Goal: Task Accomplishment & Management: Use online tool/utility

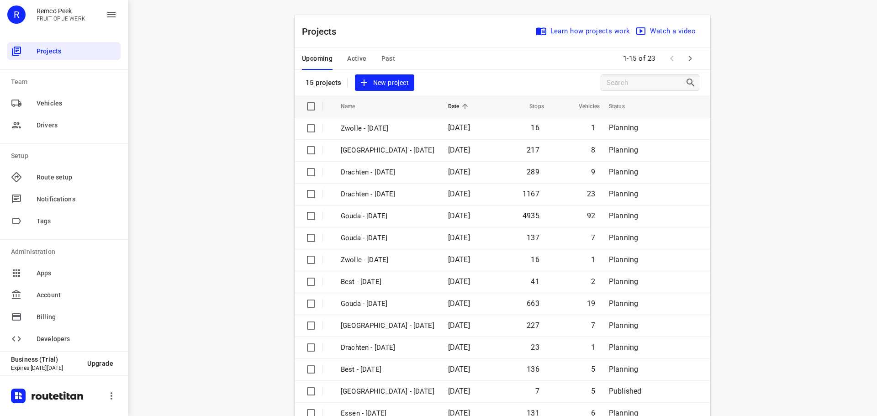
click at [350, 61] on span "Active" at bounding box center [356, 58] width 19 height 11
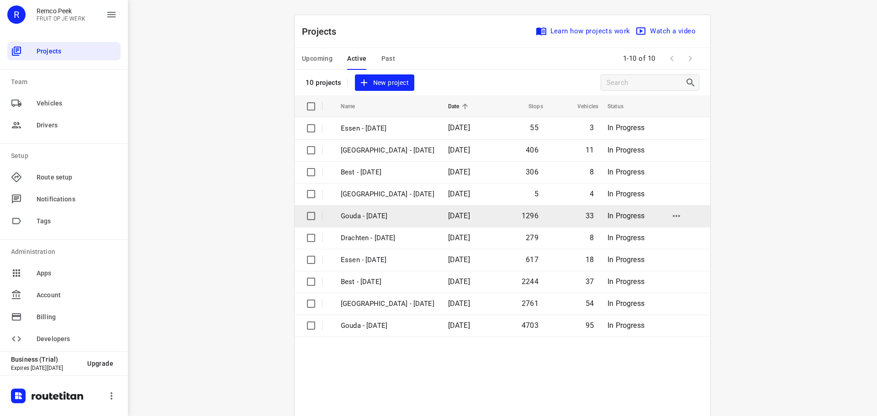
click at [380, 213] on p "Gouda - [DATE]" at bounding box center [388, 216] width 94 height 11
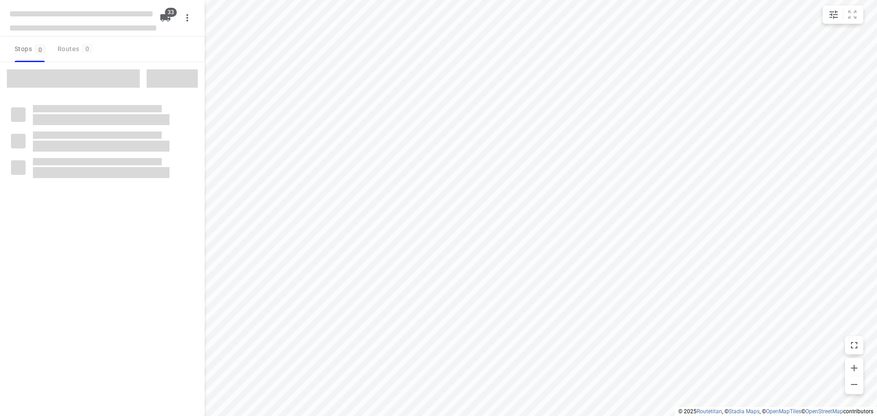
type input "distance"
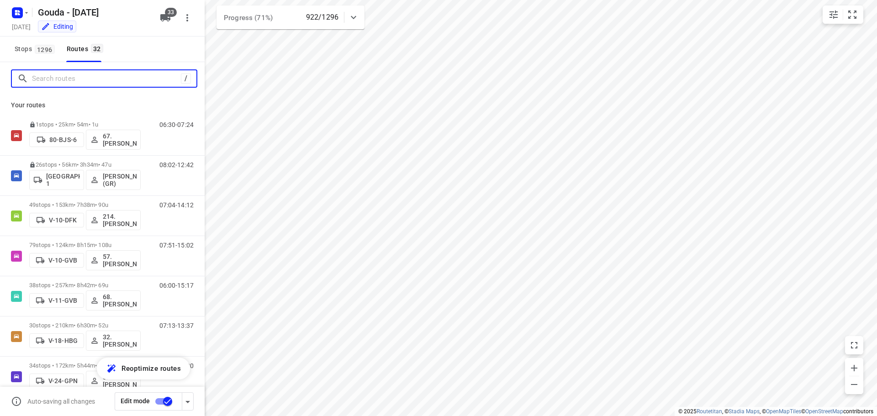
click at [63, 78] on input "Search routes" at bounding box center [106, 79] width 149 height 14
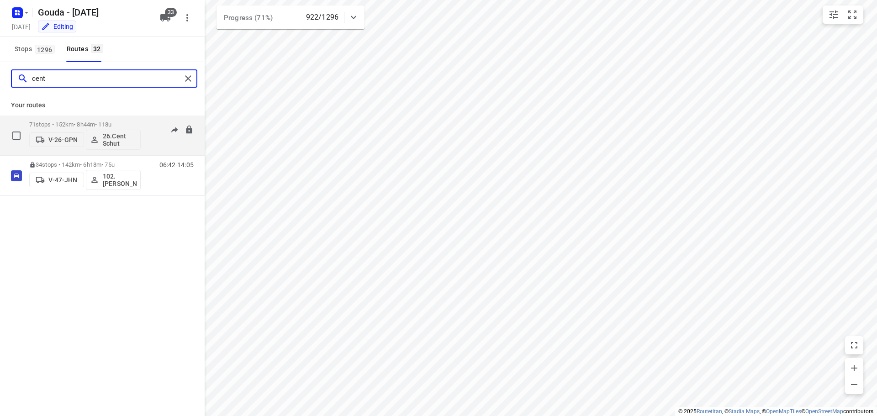
type input "cent"
click at [140, 123] on p "71 stops • 152km • 8h44m • 118u" at bounding box center [84, 124] width 111 height 7
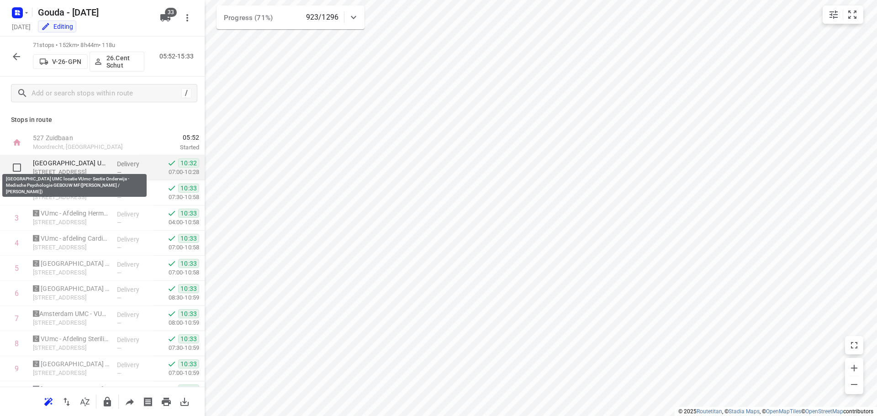
click at [77, 161] on p "Amsterdam UMC locatie VUmc- Sectie Onderwijs - Medische Psychologie GEBOUW MF(D…" at bounding box center [71, 162] width 77 height 9
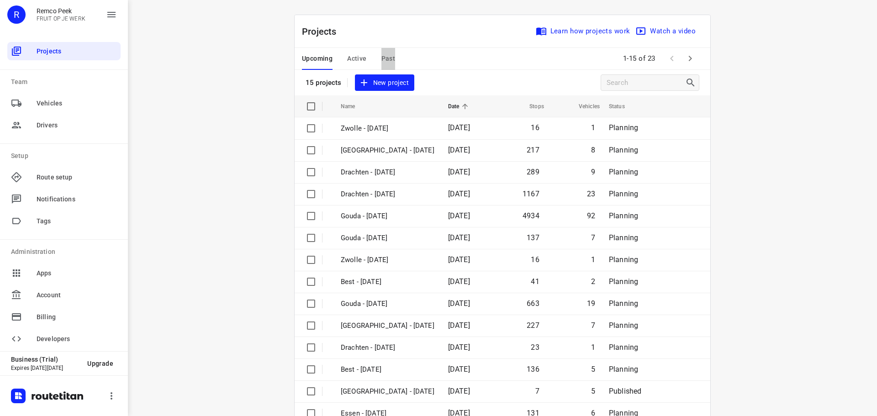
click at [381, 57] on span "Past" at bounding box center [388, 58] width 14 height 11
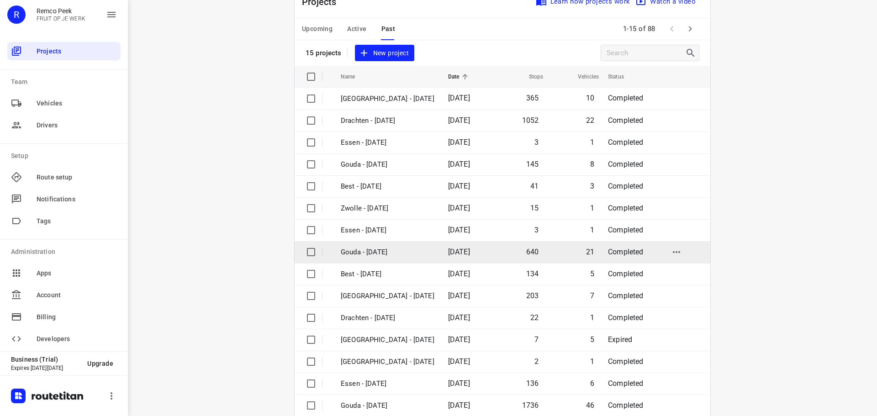
scroll to position [46, 0]
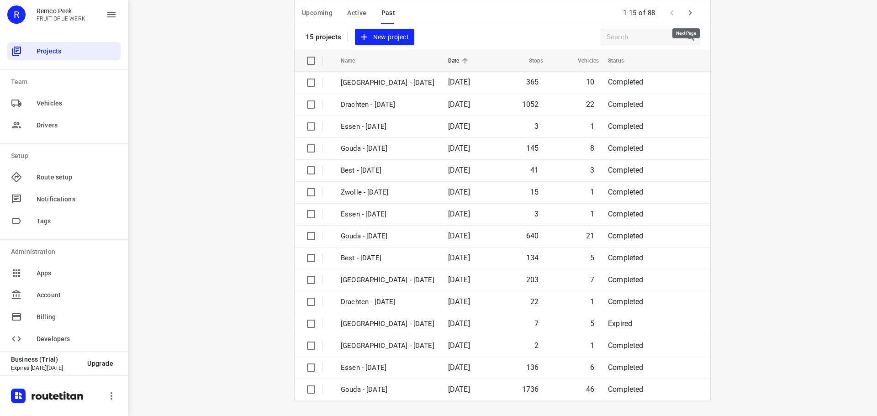
click at [685, 10] on icon "button" at bounding box center [689, 12] width 11 height 11
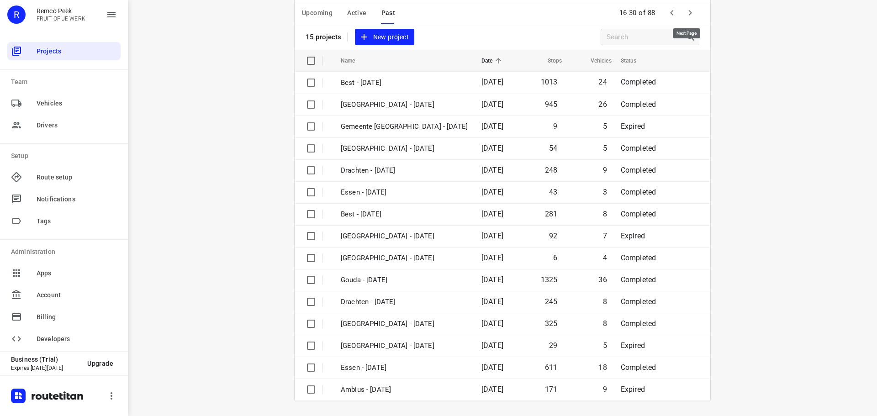
click at [688, 11] on icon "button" at bounding box center [689, 12] width 11 height 11
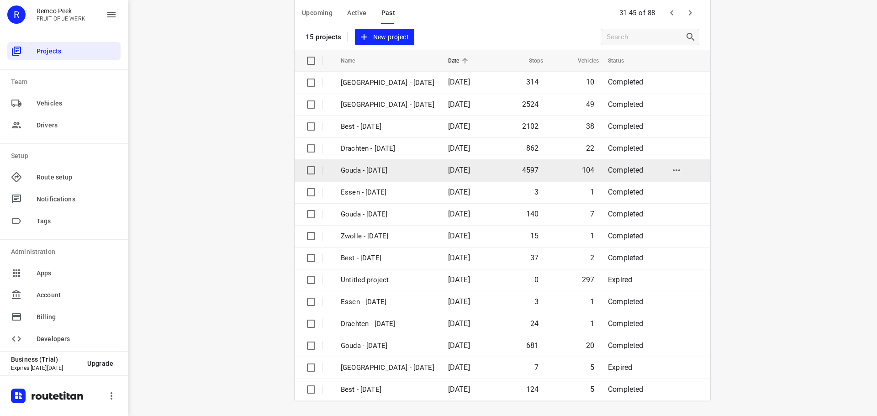
click at [370, 170] on p "Gouda - [DATE]" at bounding box center [388, 170] width 94 height 11
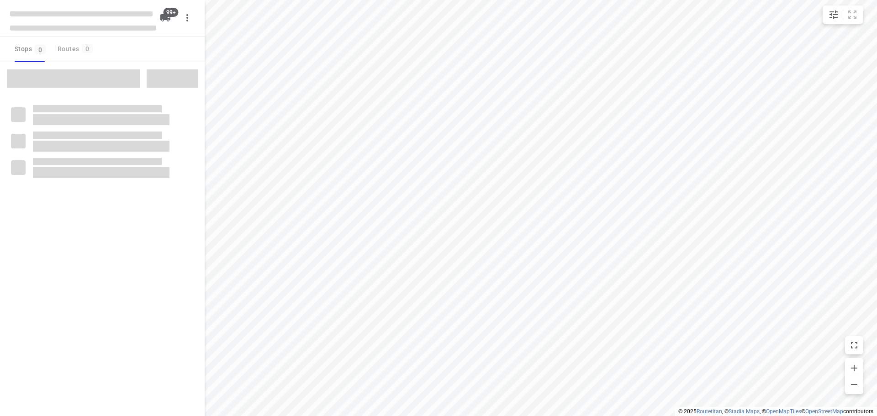
type input "distance"
checkbox input "true"
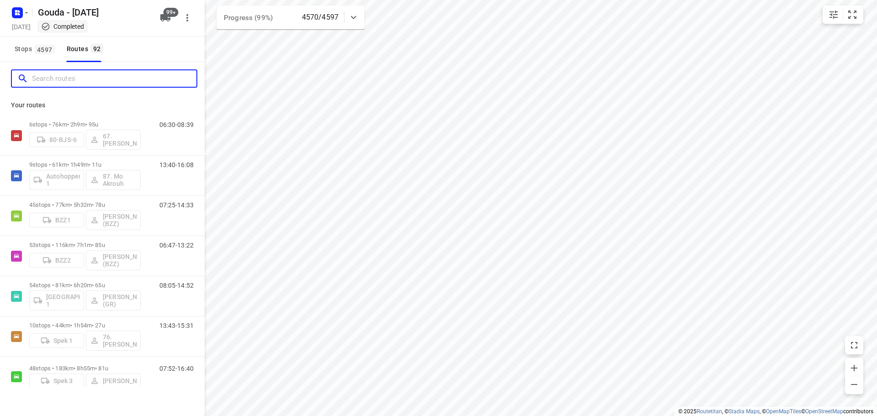
click at [47, 77] on input "Search routes" at bounding box center [114, 79] width 164 height 14
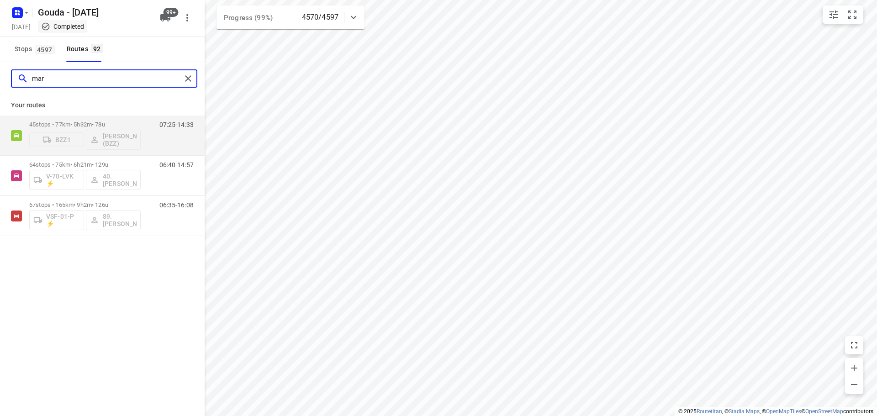
type input "mar"
click at [61, 81] on input "mar" at bounding box center [106, 79] width 149 height 14
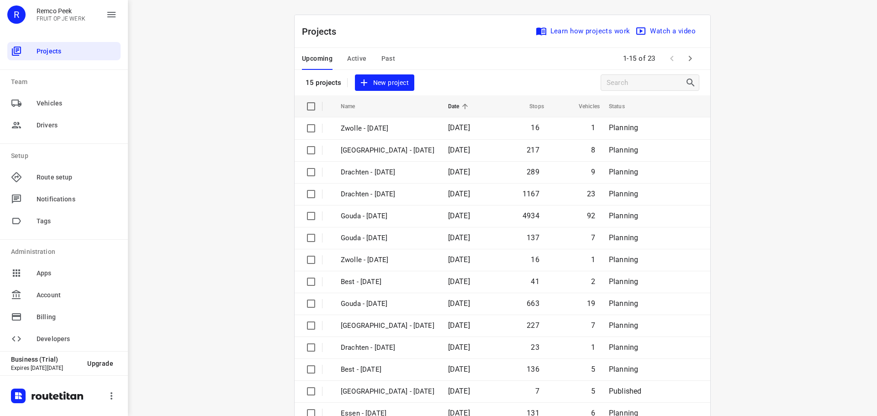
click at [384, 59] on span "Past" at bounding box center [388, 58] width 14 height 11
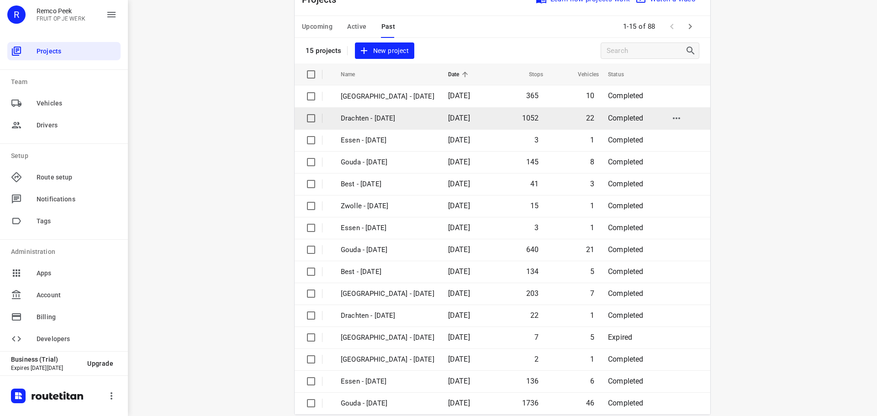
scroll to position [46, 0]
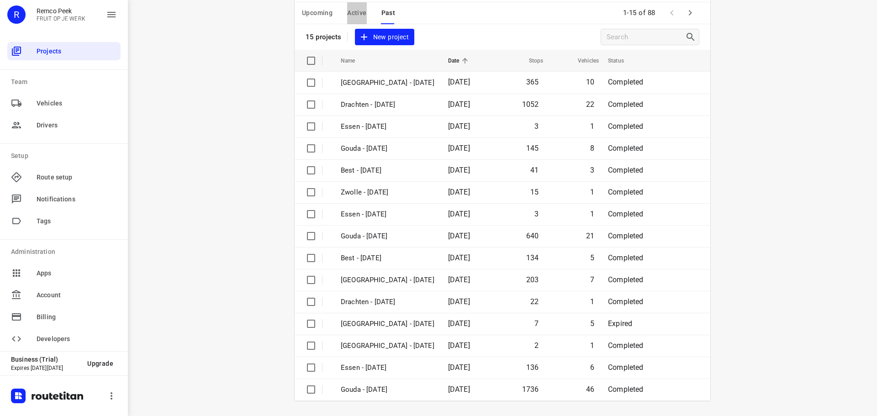
click at [361, 9] on span "Active" at bounding box center [356, 12] width 19 height 11
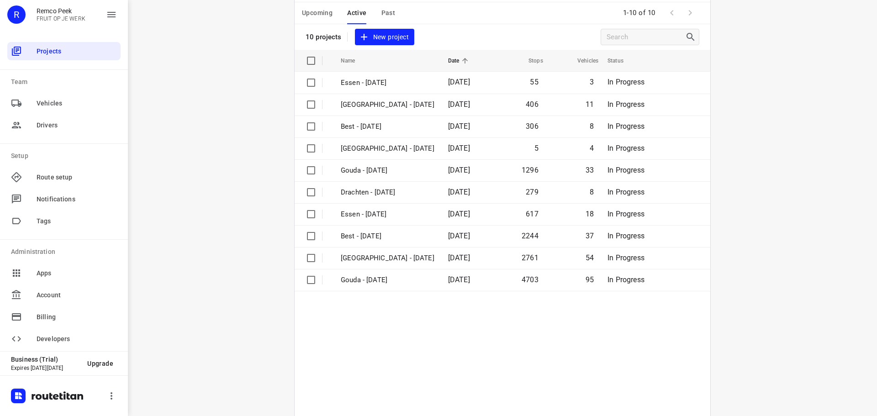
scroll to position [0, 0]
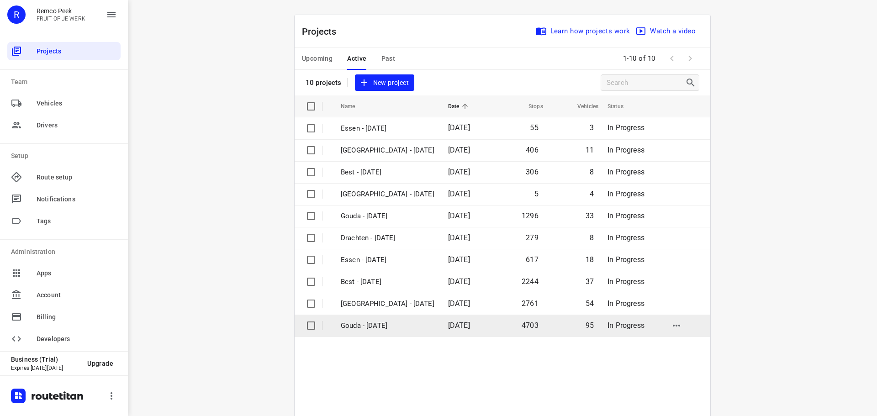
click at [370, 330] on p "Gouda - [DATE]" at bounding box center [388, 326] width 94 height 11
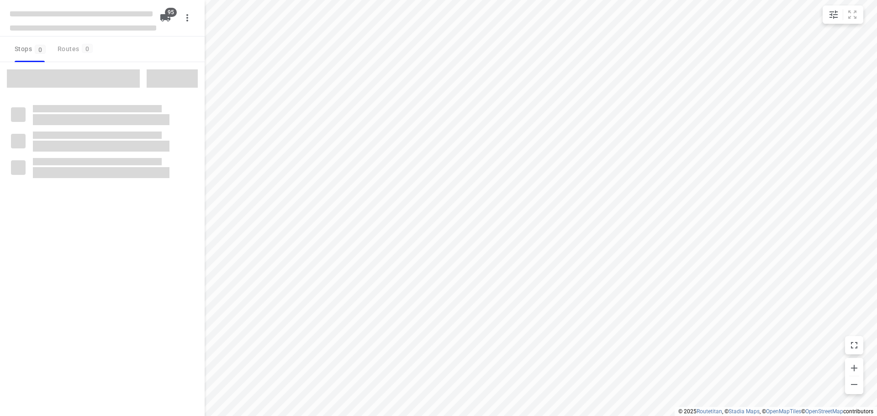
type input "distance"
checkbox input "true"
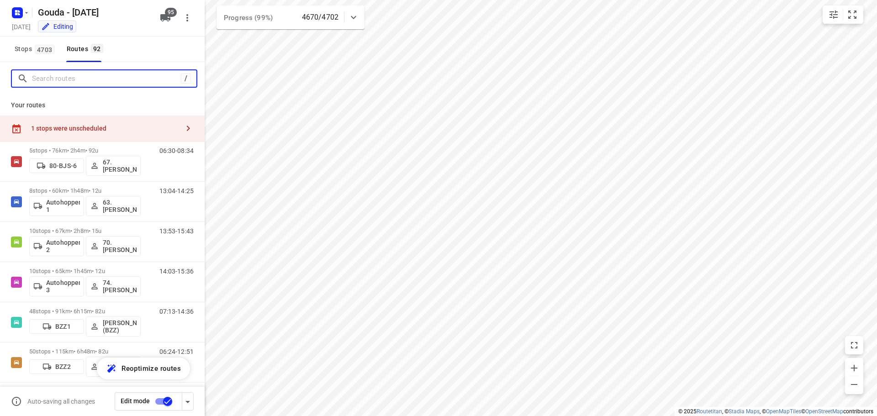
click at [63, 72] on input "Search routes" at bounding box center [106, 79] width 149 height 14
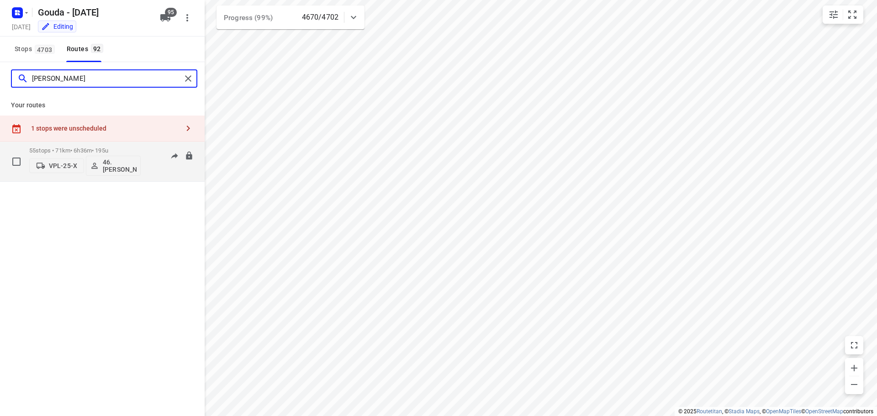
type input "marcin"
click at [151, 164] on div "06:27-14:22" at bounding box center [171, 163] width 46 height 33
click at [100, 147] on div "55 stops • 71km • 6h36m • 195u VPL-25-X 46. Marcin Studzinski" at bounding box center [84, 161] width 111 height 38
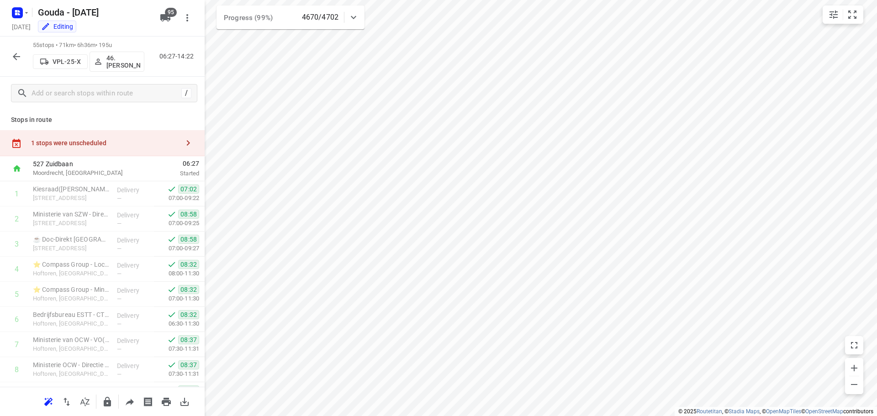
scroll to position [46, 0]
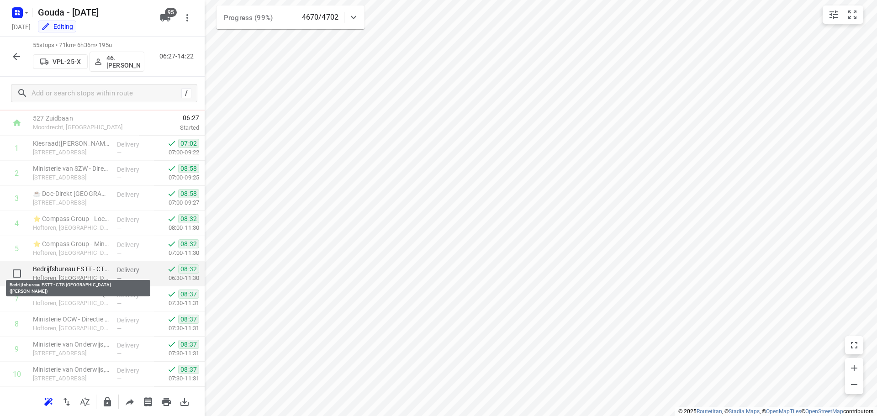
click at [69, 271] on p "Bedrijfsbureau ESTT - CTG Den Haag(Marlies van Overdijk)" at bounding box center [71, 268] width 77 height 9
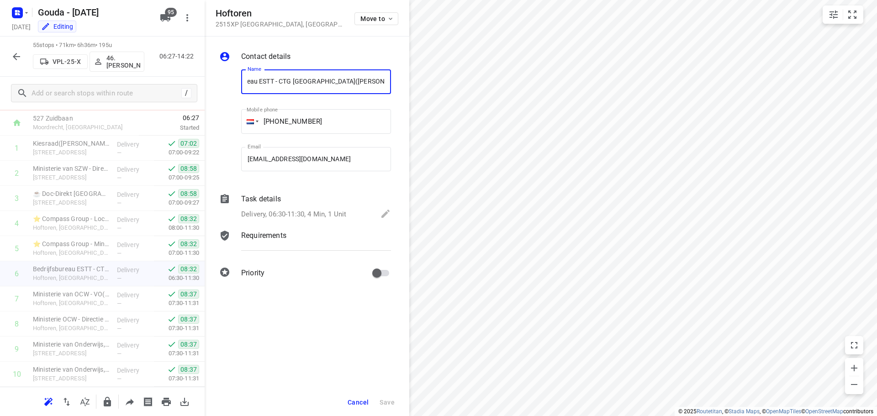
scroll to position [0, 0]
click at [320, 202] on div "Task details" at bounding box center [316, 199] width 150 height 11
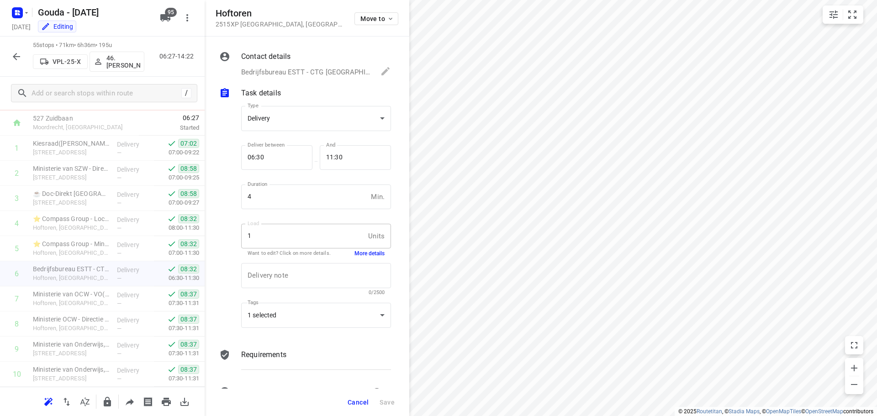
click at [222, 320] on div at bounding box center [228, 219] width 22 height 240
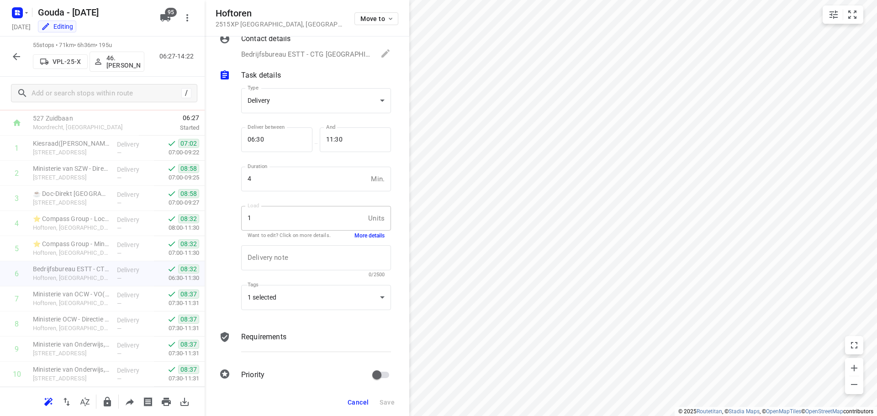
scroll to position [27, 0]
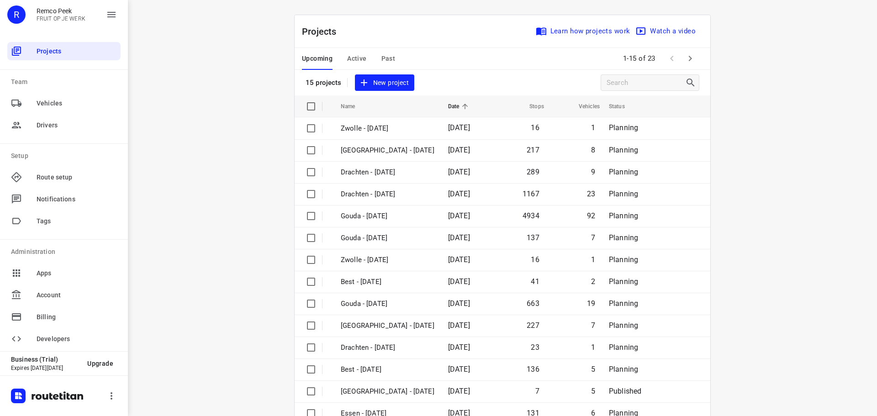
click at [490, 28] on div "Projects Learn how projects work Watch a video" at bounding box center [501, 31] width 415 height 33
